Goal: Transaction & Acquisition: Purchase product/service

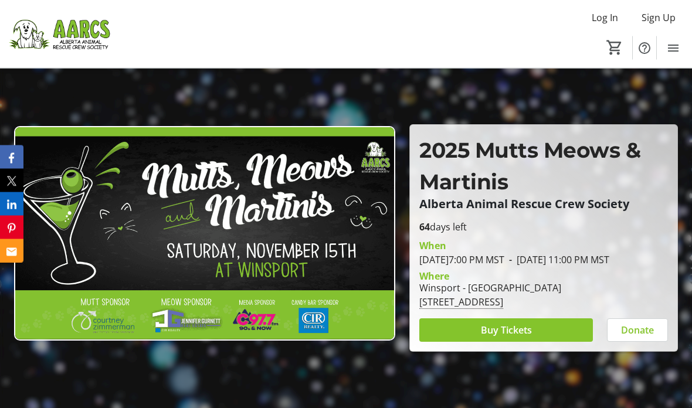
scroll to position [53, 0]
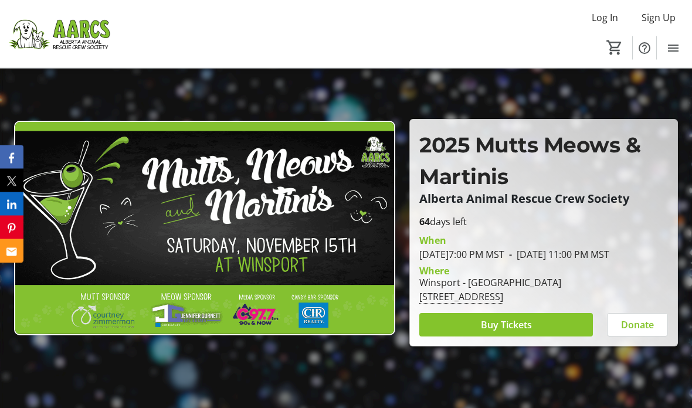
click at [549, 340] on span at bounding box center [507, 326] width 174 height 28
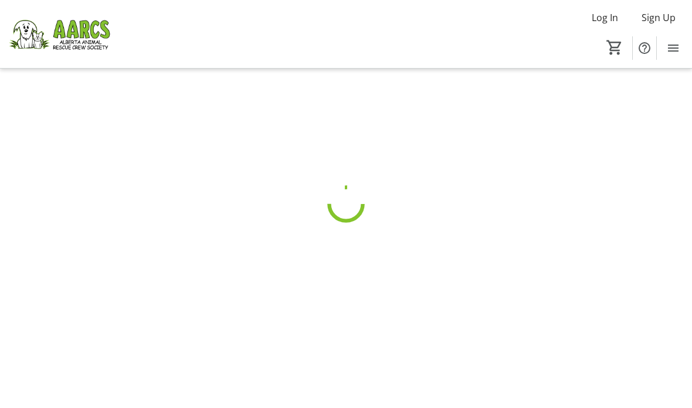
scroll to position [47, 0]
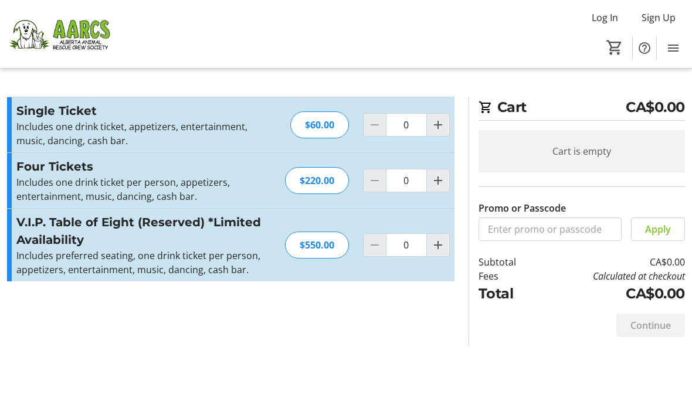
click at [434, 249] on mat-icon "Increment by one" at bounding box center [438, 245] width 14 height 14
type input "1"
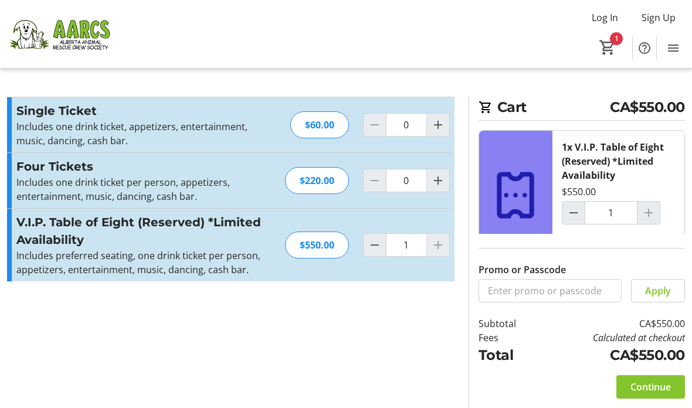
scroll to position [47, 0]
click at [651, 380] on span "Continue" at bounding box center [651, 387] width 40 height 14
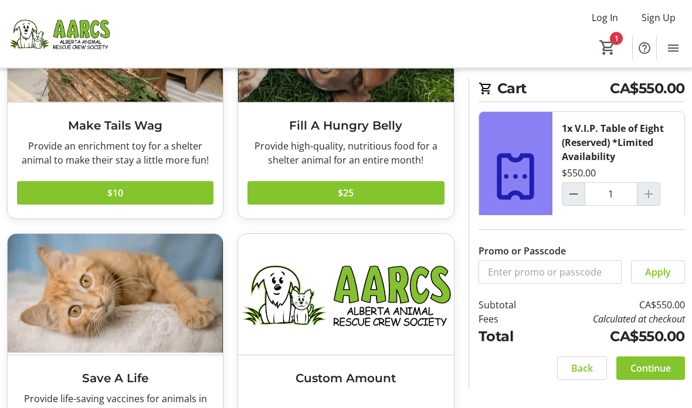
scroll to position [197, 0]
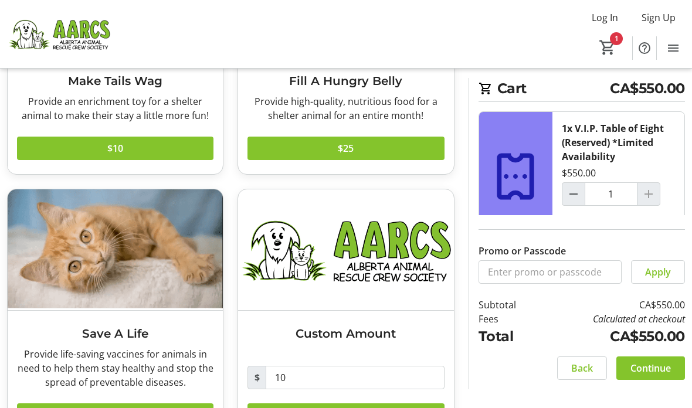
click at [661, 376] on span "Continue" at bounding box center [651, 368] width 40 height 14
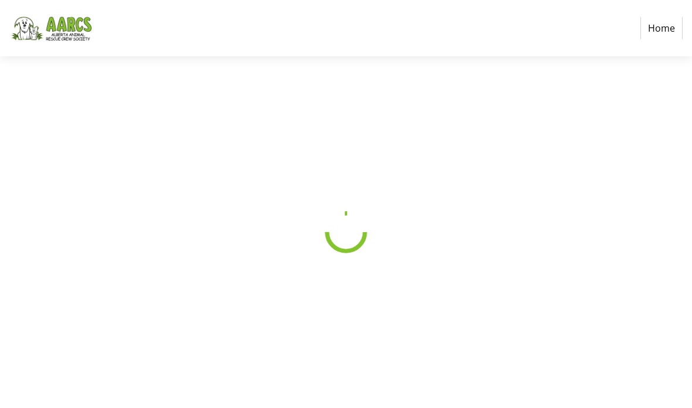
scroll to position [47, 0]
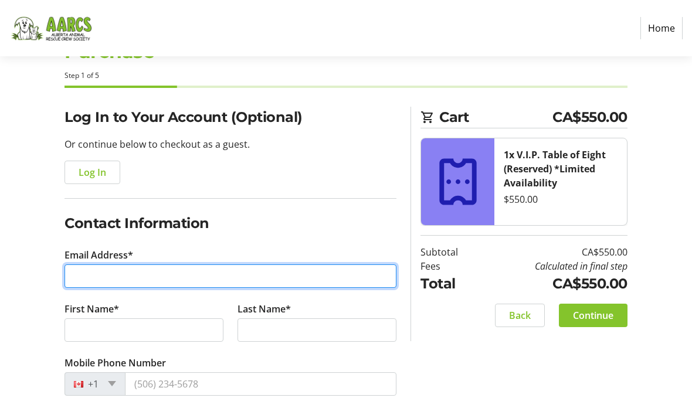
click at [290, 272] on input "Email Address*" at bounding box center [231, 276] width 332 height 23
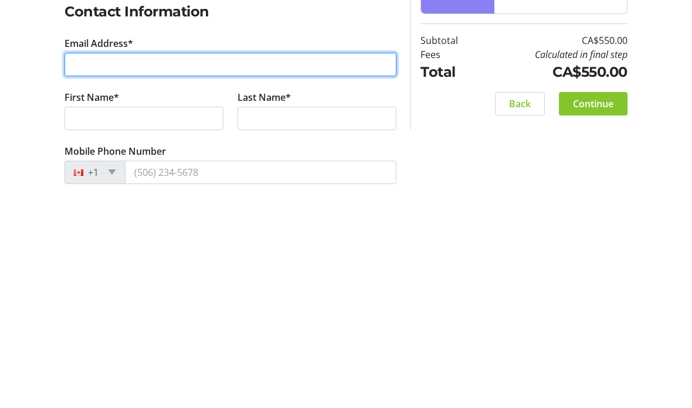
type input "[PERSON_NAME][EMAIL_ADDRESS][PERSON_NAME][DOMAIN_NAME]"
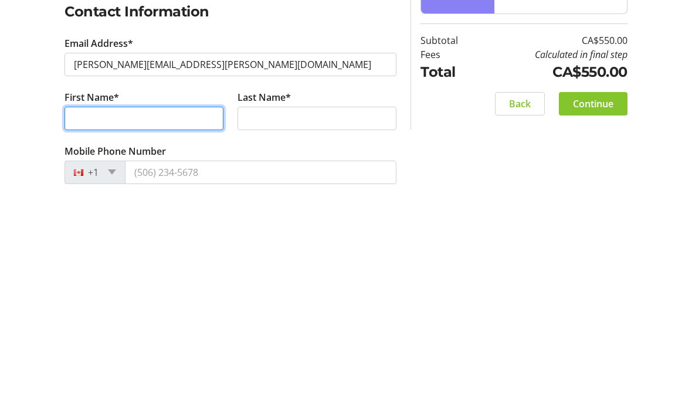
type input "[PERSON_NAME]"
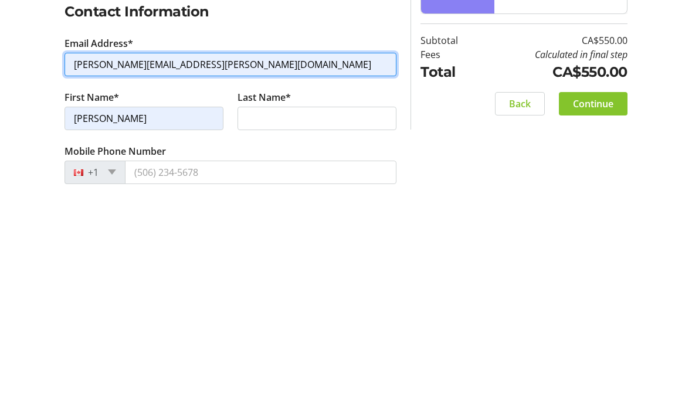
scroll to position [129, 0]
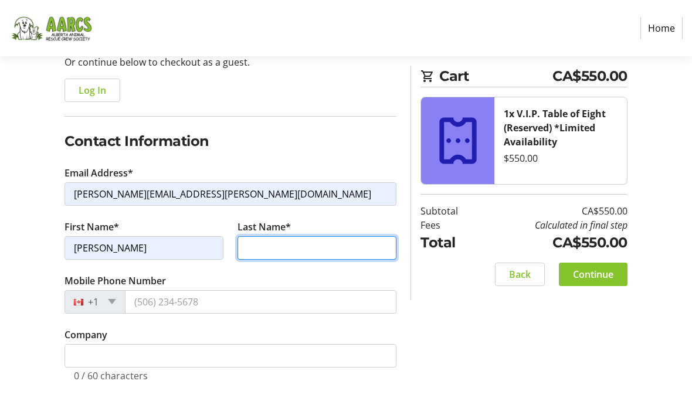
type input "[PERSON_NAME]"
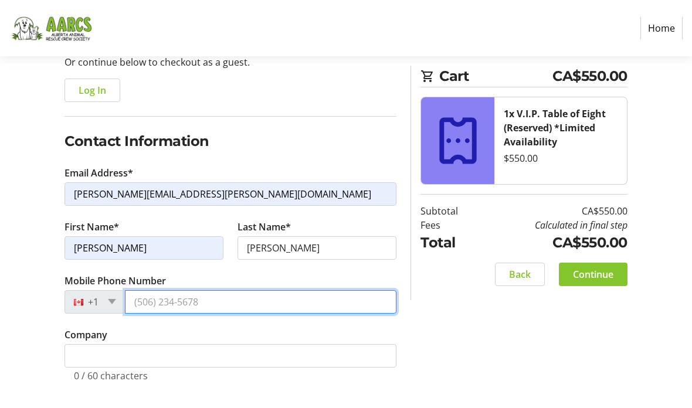
type input "[PHONE_NUMBER]"
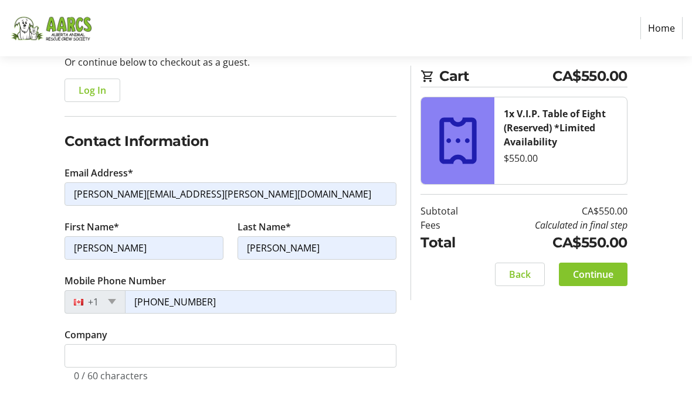
click at [601, 277] on span "Continue" at bounding box center [593, 275] width 40 height 14
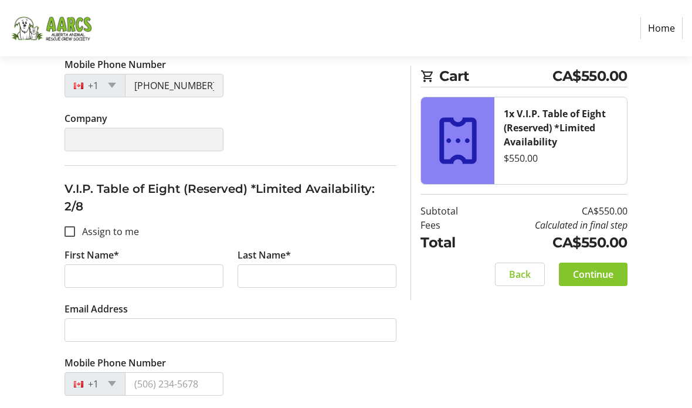
scroll to position [328, 0]
click at [72, 227] on input "Assign to me" at bounding box center [70, 232] width 11 height 11
checkbox input "true"
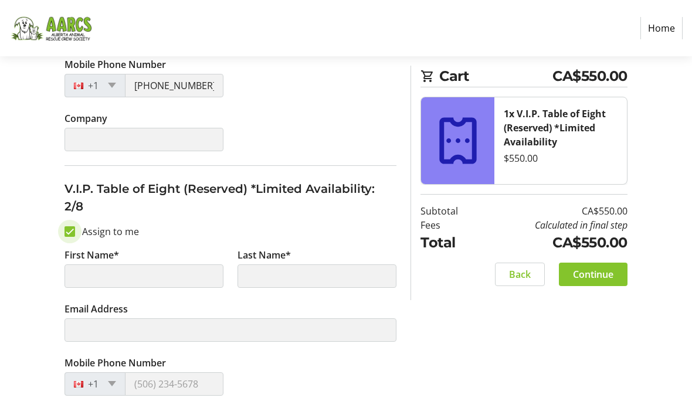
type input "[PERSON_NAME]"
type input "[PERSON_NAME][EMAIL_ADDRESS][PERSON_NAME][DOMAIN_NAME]"
type input "[PHONE_NUMBER]"
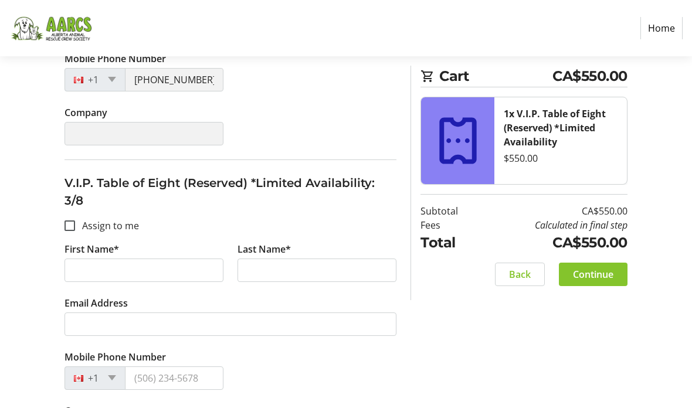
scroll to position [637, 0]
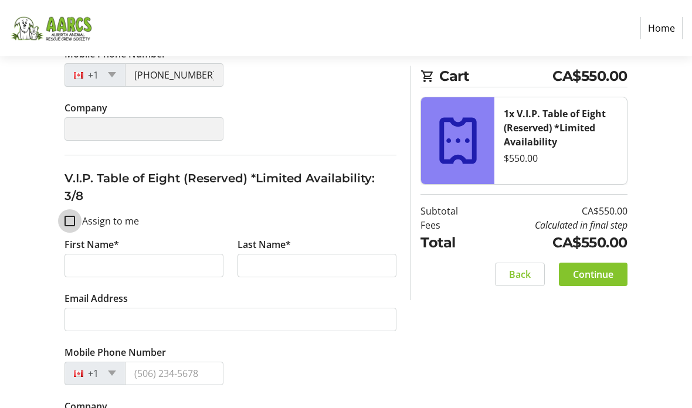
click at [65, 216] on input "Assign to me" at bounding box center [70, 221] width 11 height 11
checkbox input "true"
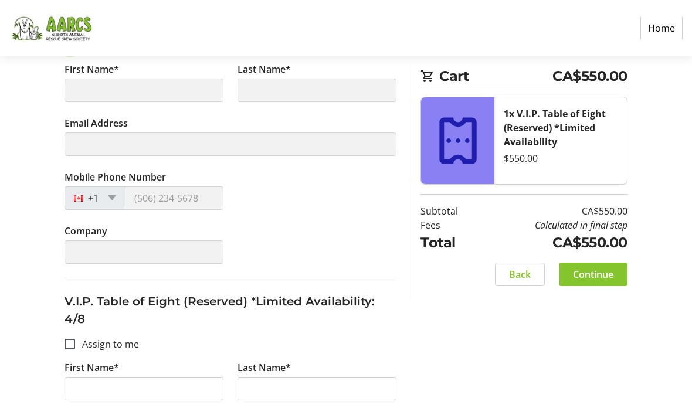
type input "[PERSON_NAME]"
type input "[PERSON_NAME][EMAIL_ADDRESS][PERSON_NAME][DOMAIN_NAME]"
type input "[PHONE_NUMBER]"
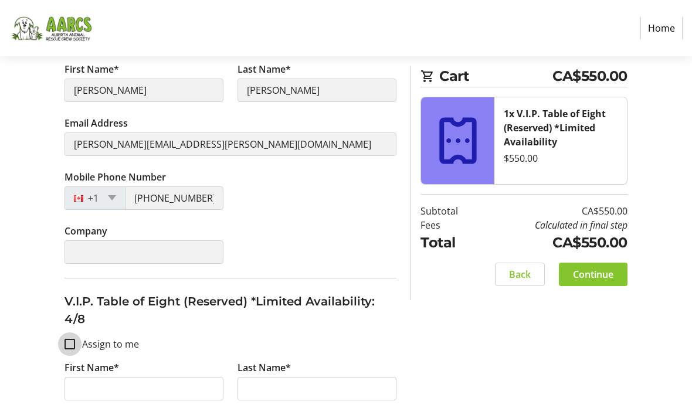
click at [69, 339] on input "Assign to me" at bounding box center [70, 344] width 11 height 11
checkbox input "true"
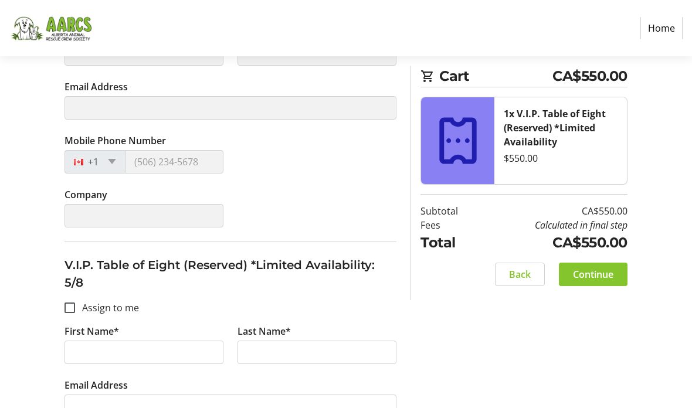
type input "[PERSON_NAME]"
type input "[PERSON_NAME][EMAIL_ADDRESS][PERSON_NAME][DOMAIN_NAME]"
type input "[PHONE_NUMBER]"
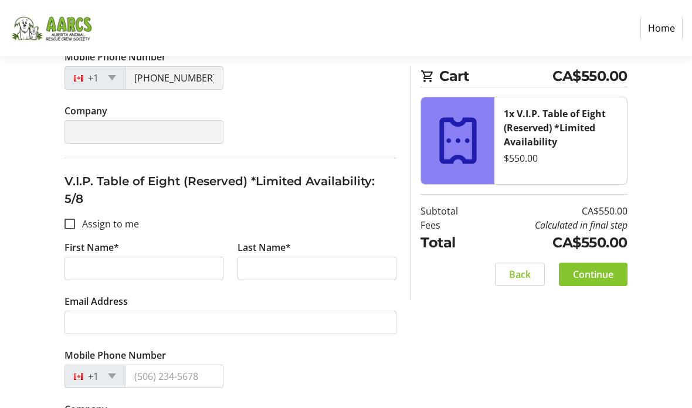
scroll to position [1237, 0]
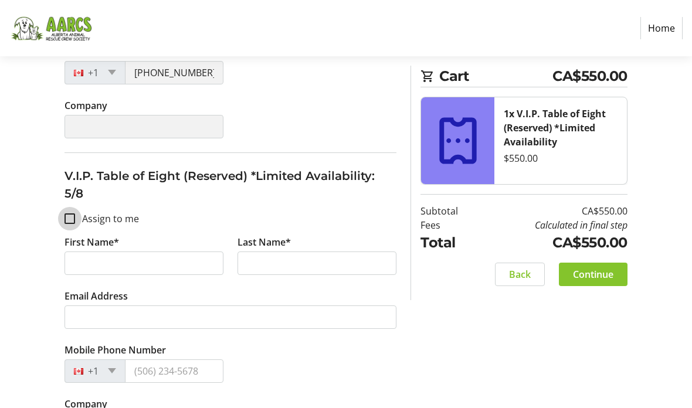
click at [66, 214] on input "Assign to me" at bounding box center [70, 219] width 11 height 11
checkbox input "true"
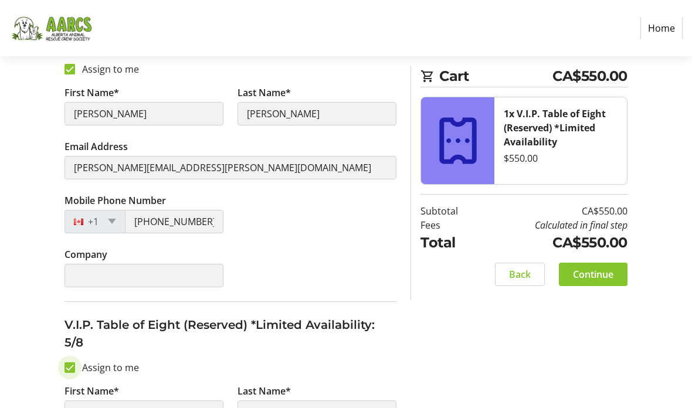
type input "[PERSON_NAME]"
type input "[PERSON_NAME][EMAIL_ADDRESS][PERSON_NAME][DOMAIN_NAME]"
type input "[PHONE_NUMBER]"
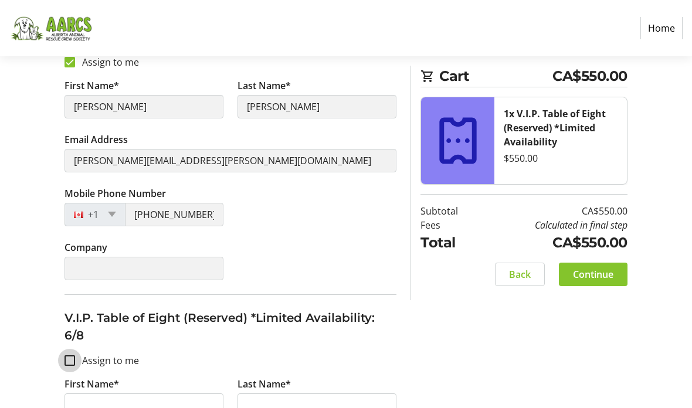
click at [70, 356] on input "Assign to me" at bounding box center [70, 361] width 11 height 11
checkbox input "true"
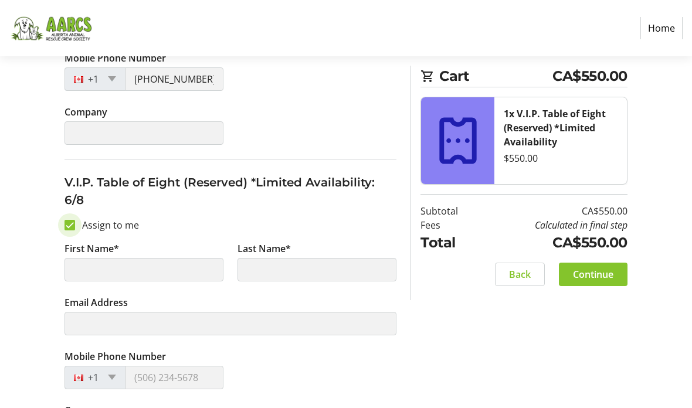
type input "[PERSON_NAME]"
type input "[PERSON_NAME][EMAIL_ADDRESS][PERSON_NAME][DOMAIN_NAME]"
type input "[PHONE_NUMBER]"
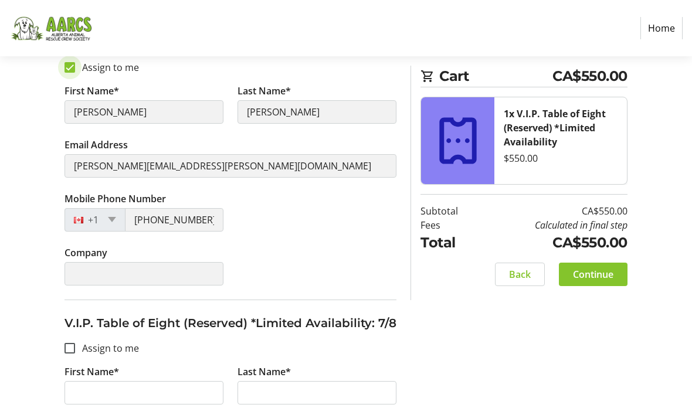
scroll to position [1686, 0]
click at [68, 335] on div at bounding box center [70, 349] width 28 height 28
checkbox input "true"
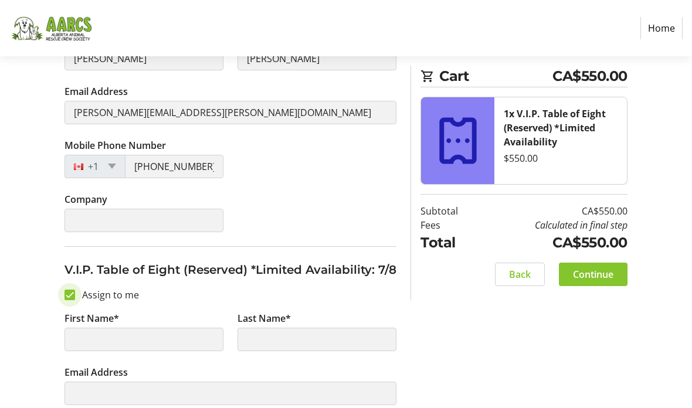
scroll to position [1743, 0]
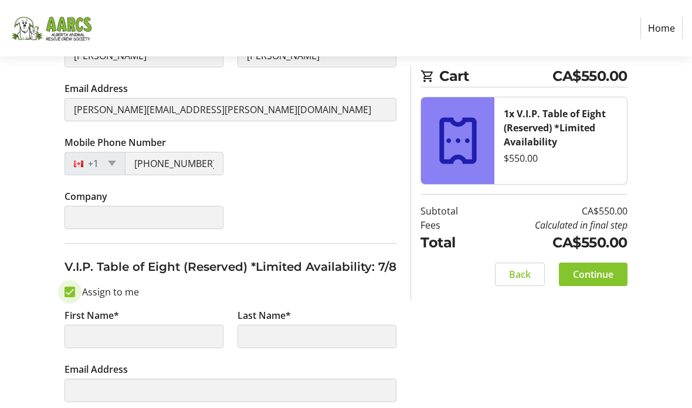
type input "[PERSON_NAME]"
type input "[PERSON_NAME][EMAIL_ADDRESS][PERSON_NAME][DOMAIN_NAME]"
type input "[PHONE_NUMBER]"
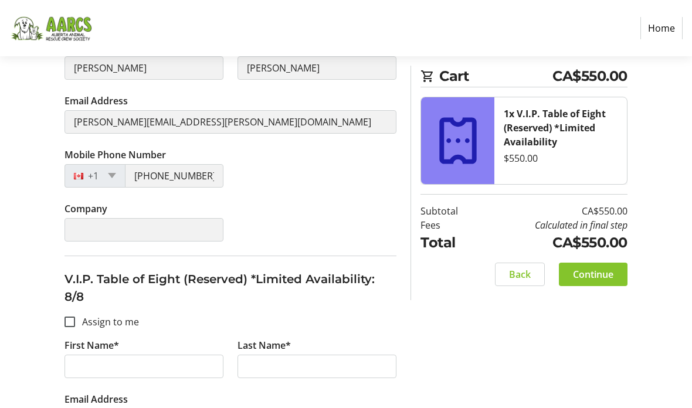
click at [67, 317] on input "Assign to me" at bounding box center [70, 322] width 11 height 11
checkbox input "true"
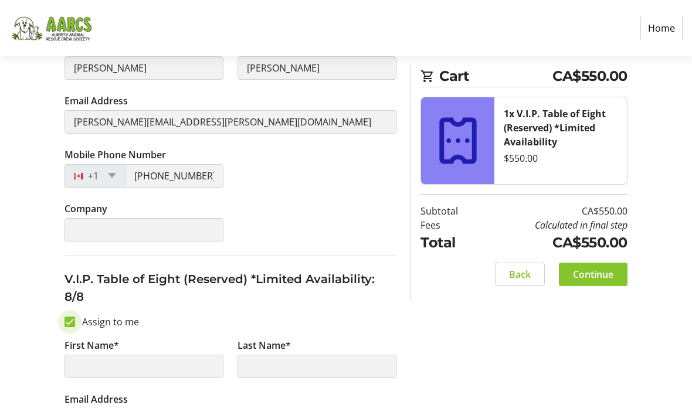
type input "[PERSON_NAME]"
type input "[PERSON_NAME][EMAIL_ADDRESS][PERSON_NAME][DOMAIN_NAME]"
type input "[PHONE_NUMBER]"
click at [601, 272] on span "Continue" at bounding box center [593, 275] width 40 height 14
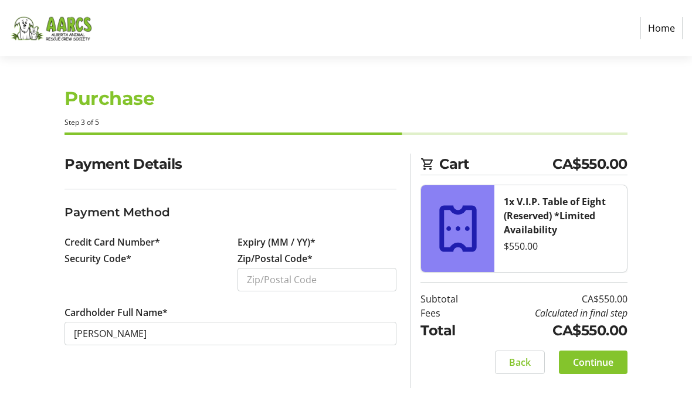
scroll to position [47, 0]
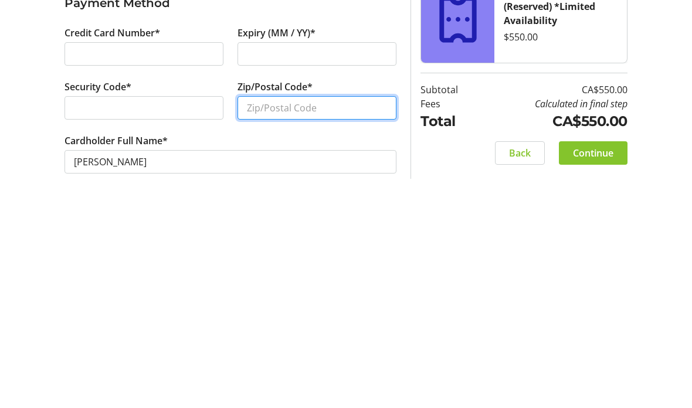
click at [338, 303] on input "Zip/Postal Code*" at bounding box center [317, 314] width 159 height 23
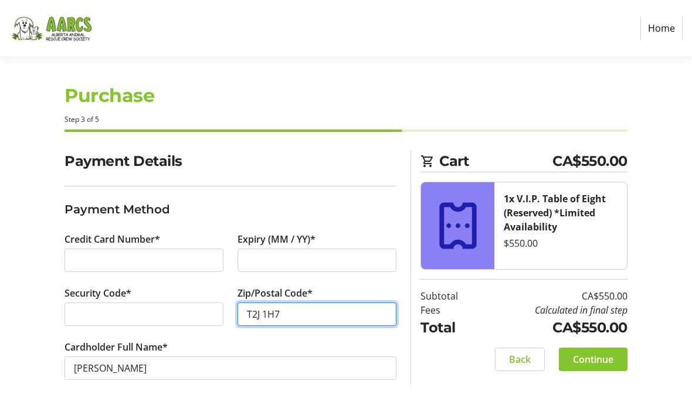
type input "T2J 1H7"
click at [600, 346] on span at bounding box center [593, 360] width 69 height 28
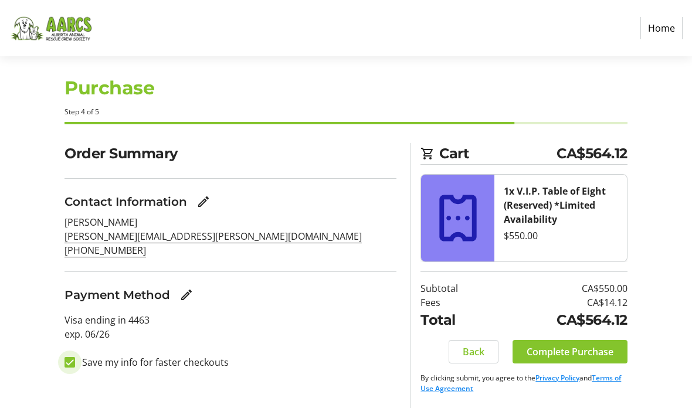
click at [71, 357] on input "Save my info for faster checkouts" at bounding box center [70, 362] width 11 height 11
checkbox input "false"
click at [567, 345] on span "Complete Purchase" at bounding box center [570, 352] width 87 height 14
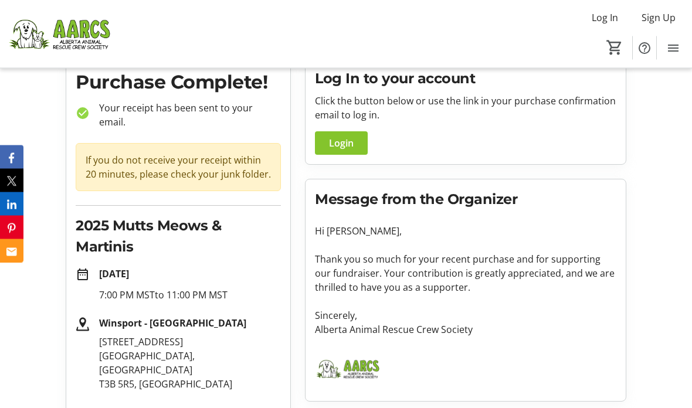
scroll to position [76, 0]
